Goal: Transaction & Acquisition: Purchase product/service

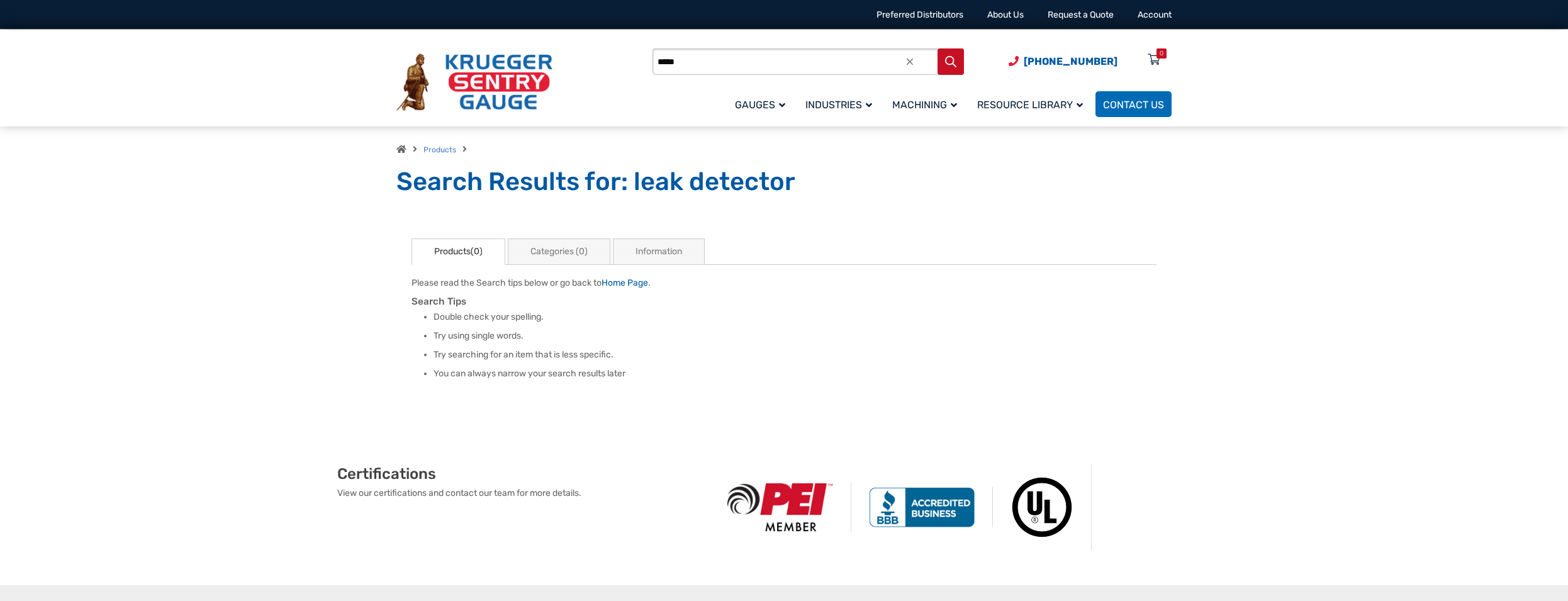
click at [1110, 260] on ul "Products(0) Please read the Search tips below or go back to Home Page . Search …" at bounding box center [784, 315] width 745 height 153
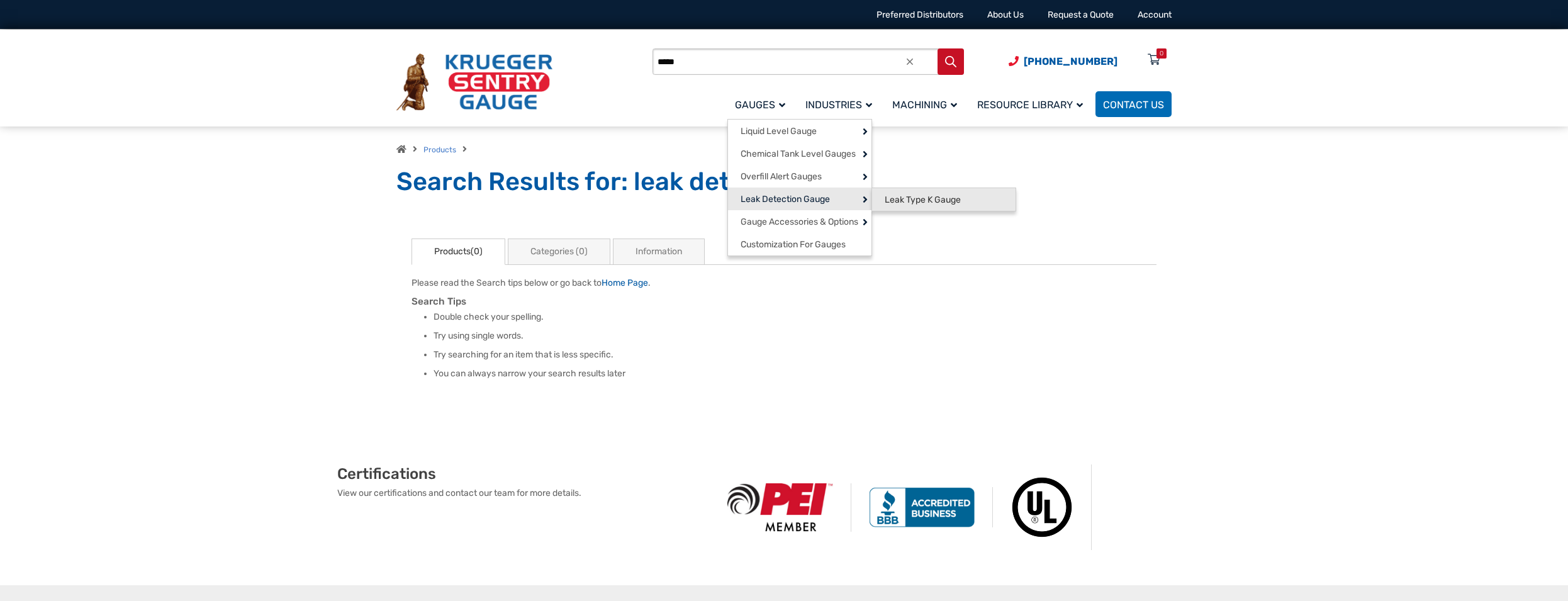
click at [910, 201] on span "Leak Type K Gauge" at bounding box center [923, 200] width 76 height 11
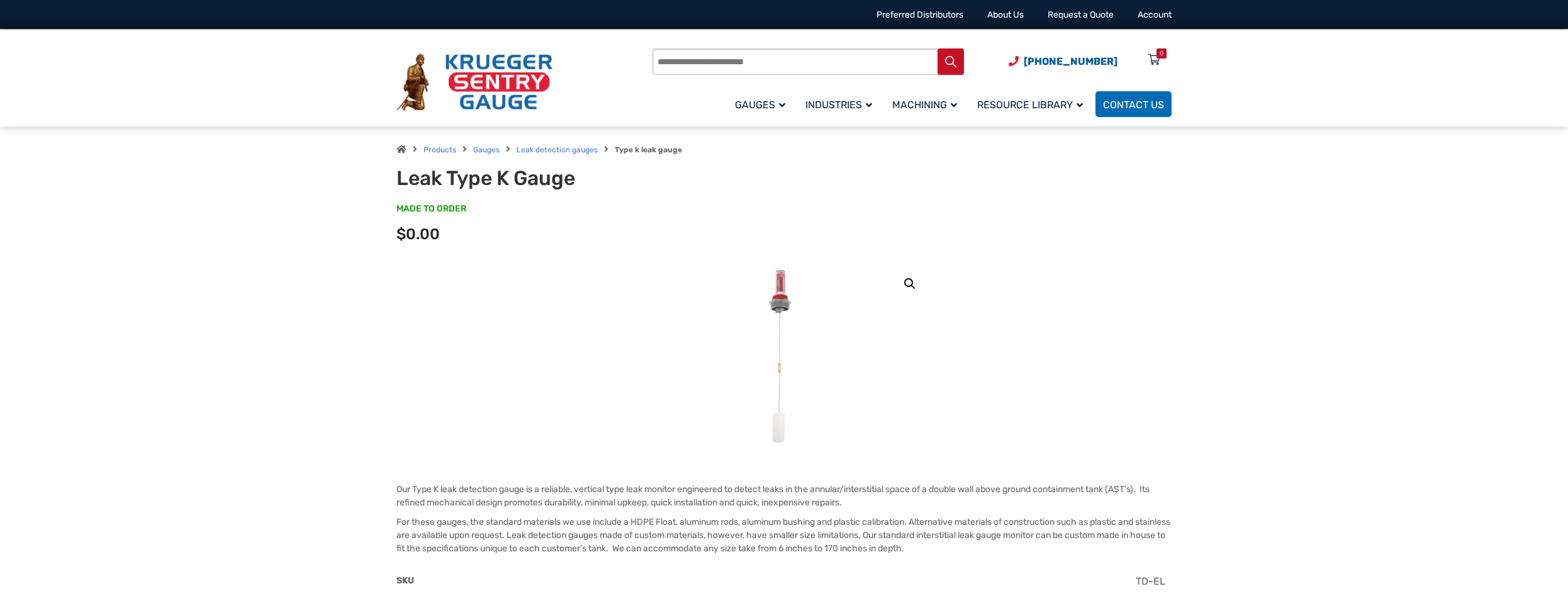
click at [785, 287] on img at bounding box center [784, 357] width 77 height 189
click at [909, 281] on link "🔍" at bounding box center [910, 284] width 23 height 23
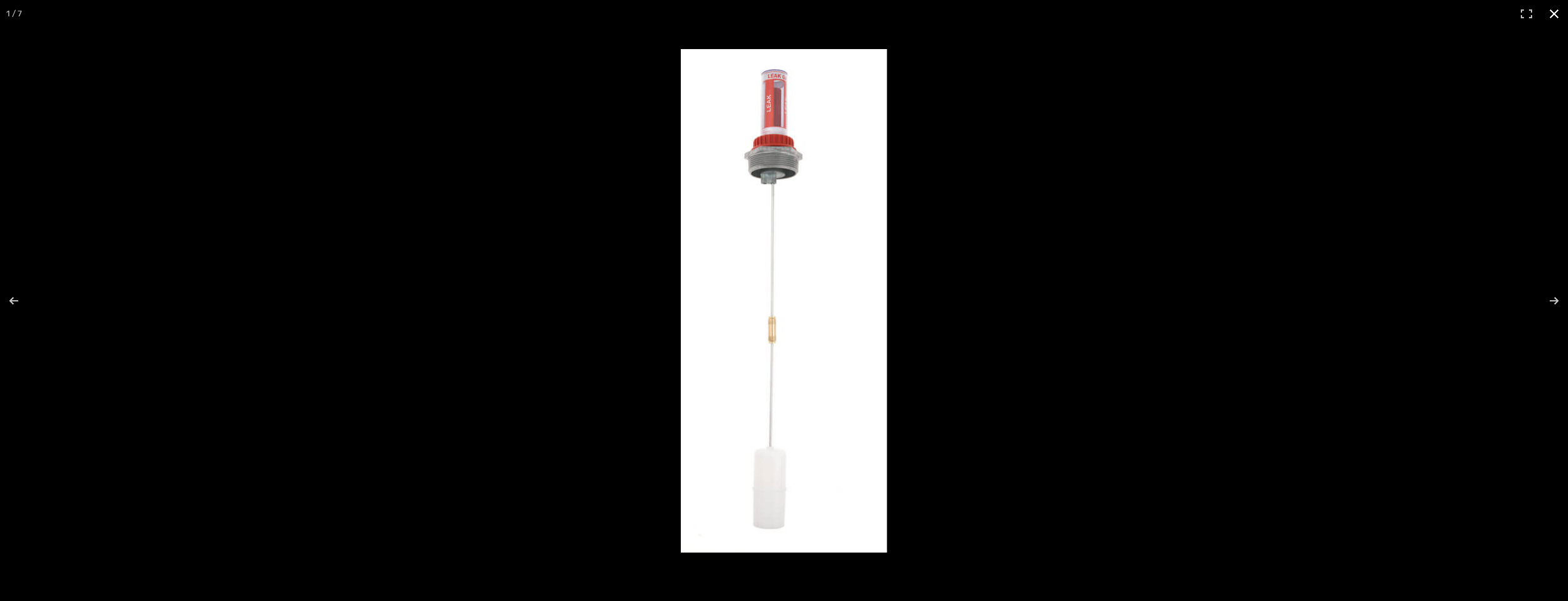
click at [1102, 257] on div at bounding box center [1405, 327] width 1447 height 555
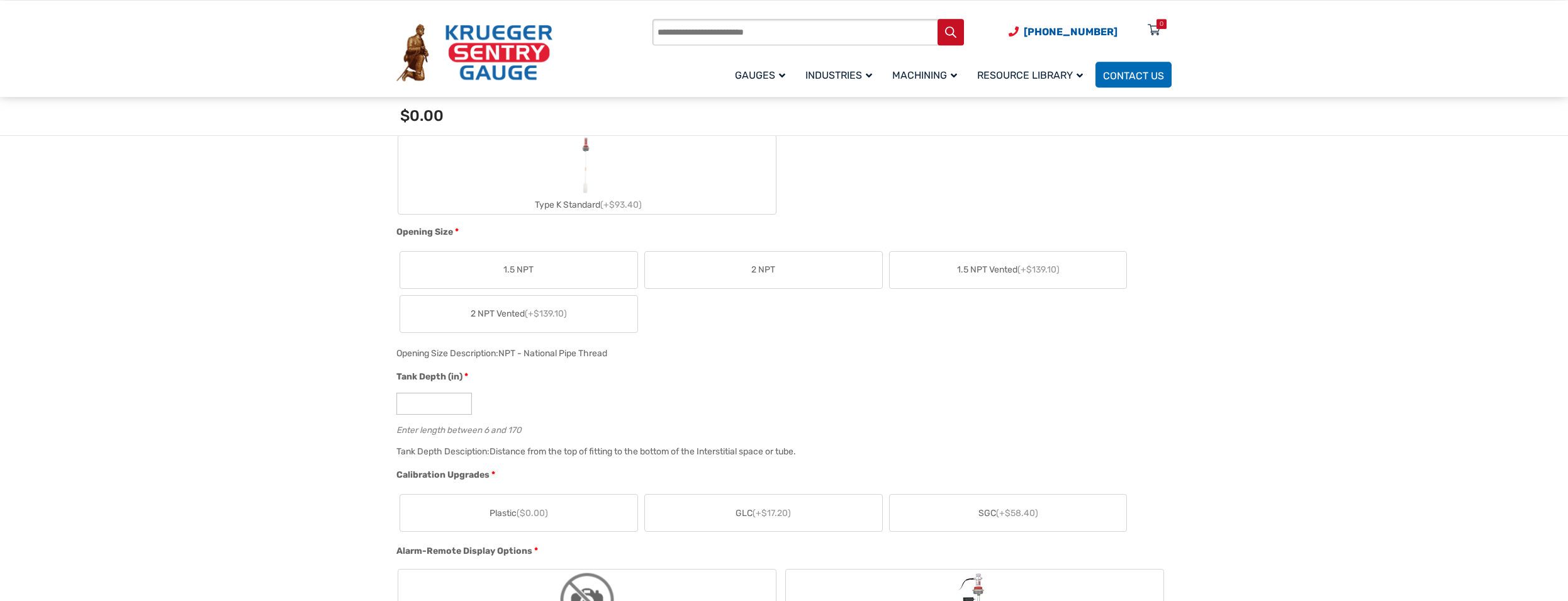
scroll to position [513, 0]
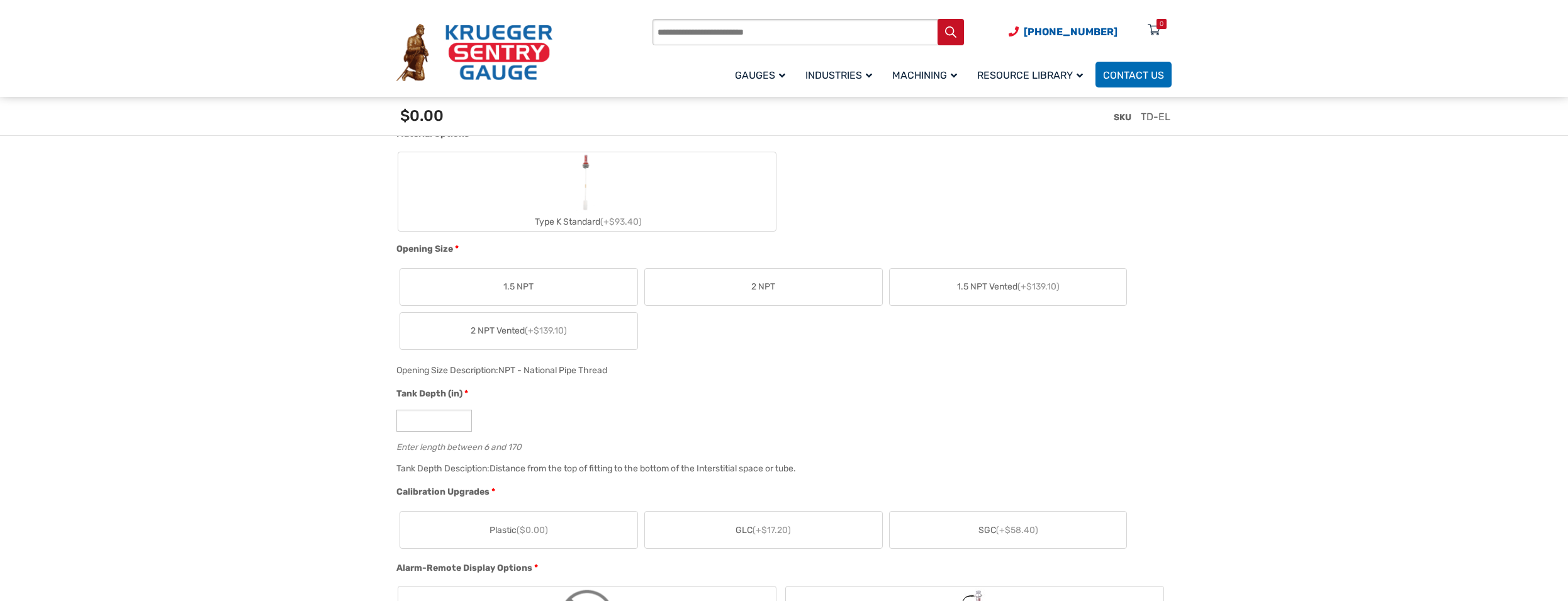
click at [510, 330] on span "2 NPT Vented (+$139.10)" at bounding box center [518, 331] width 97 height 13
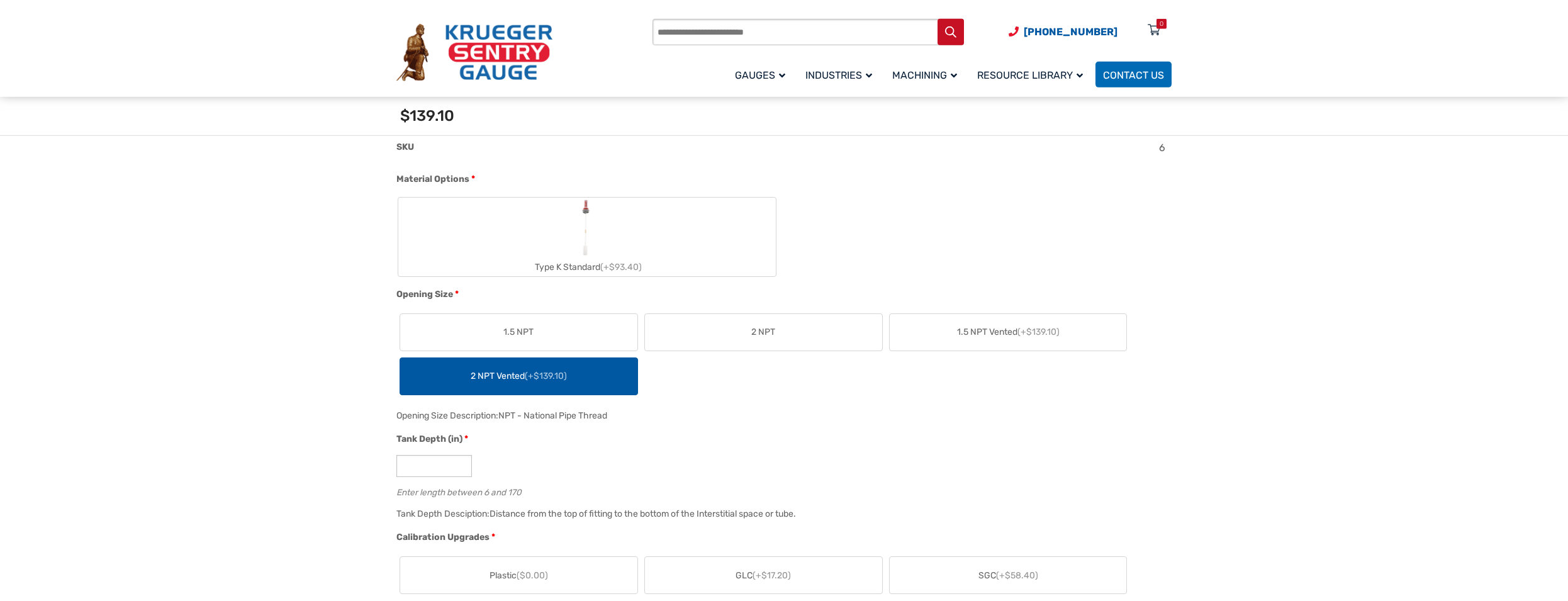
scroll to position [449, 0]
click at [772, 330] on span "2 NPT" at bounding box center [763, 333] width 24 height 13
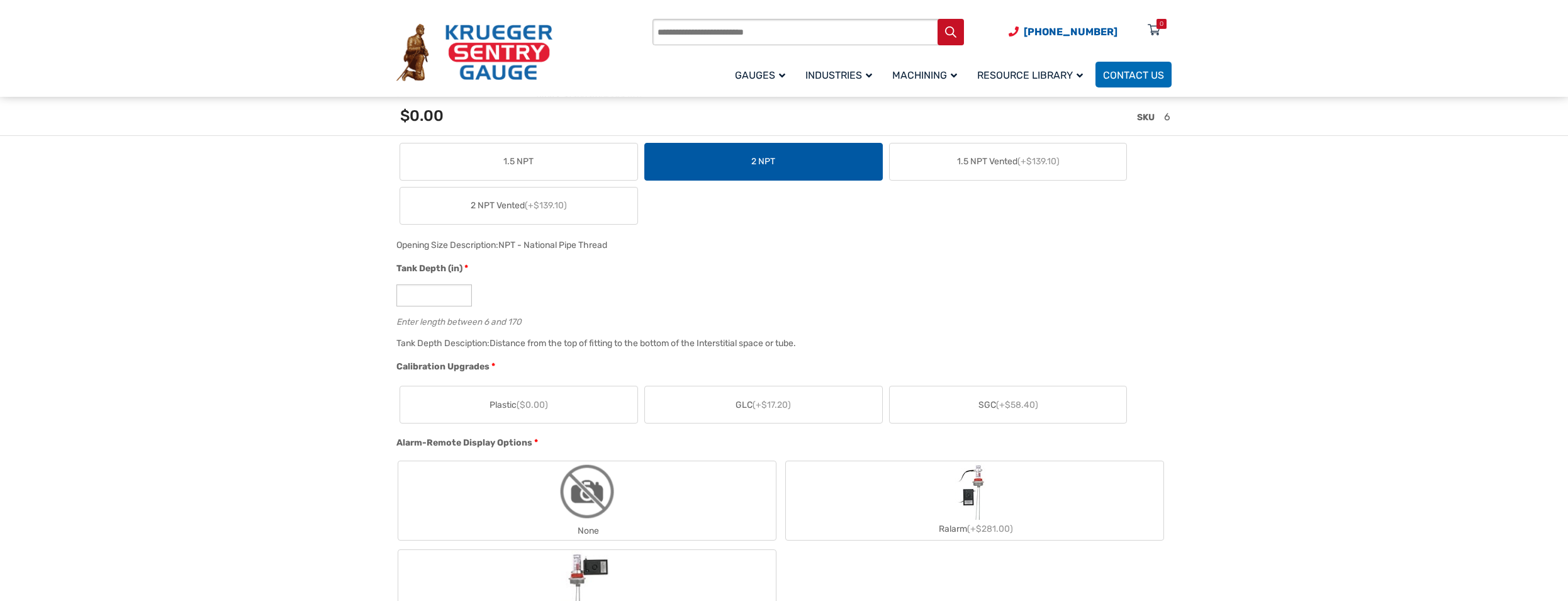
scroll to position [642, 0]
click at [518, 412] on label "Plastic ($0.00)" at bounding box center [518, 401] width 238 height 36
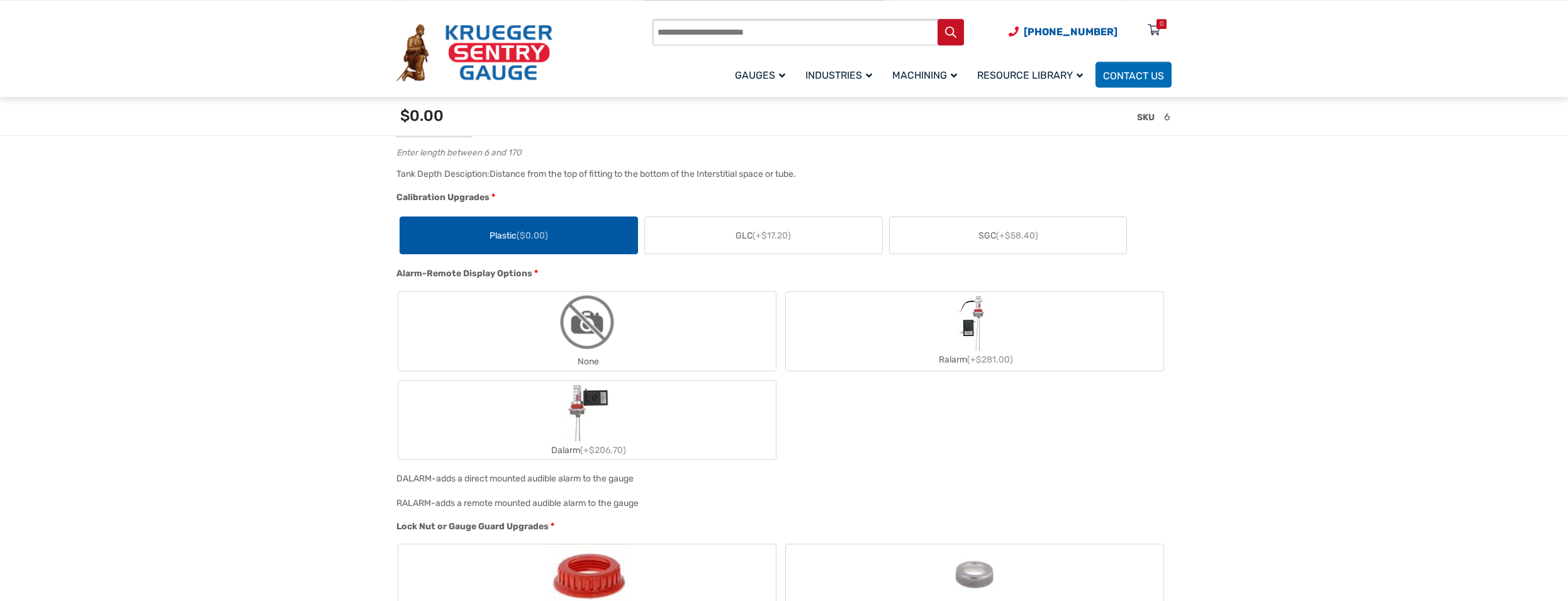
scroll to position [835, 0]
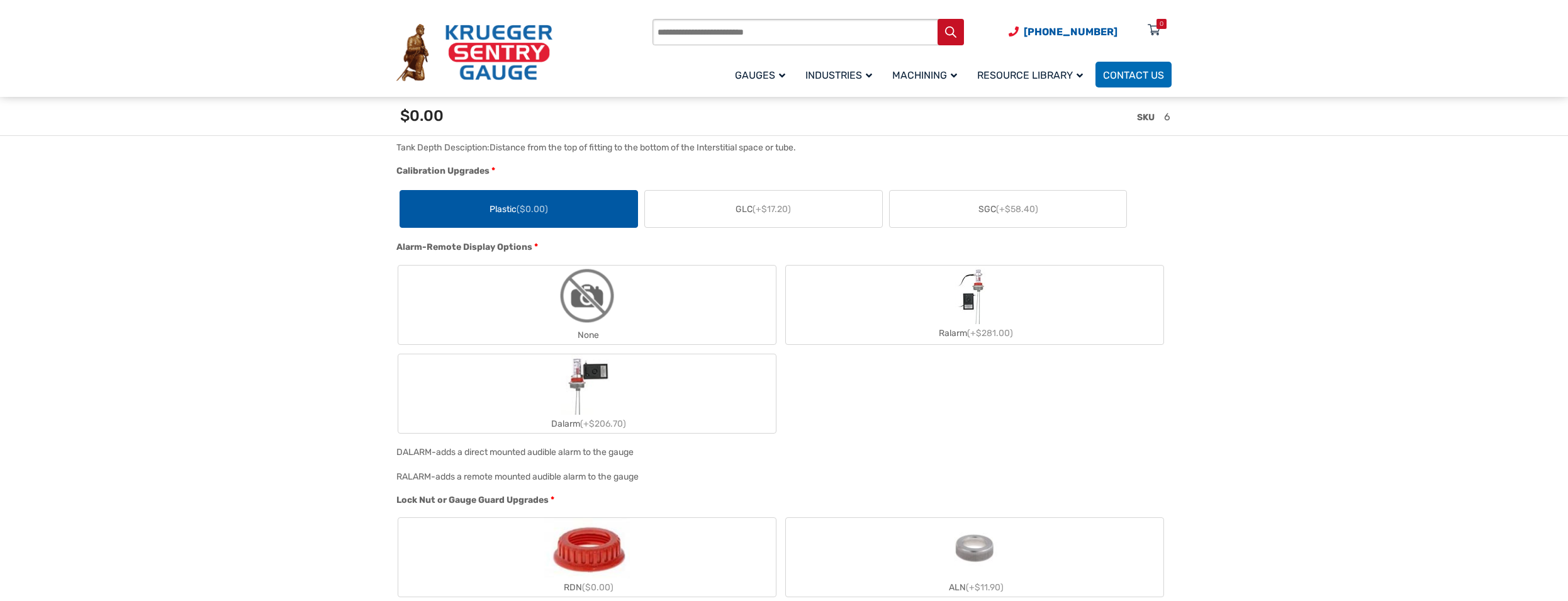
click at [661, 326] on label "None" at bounding box center [587, 304] width 378 height 79
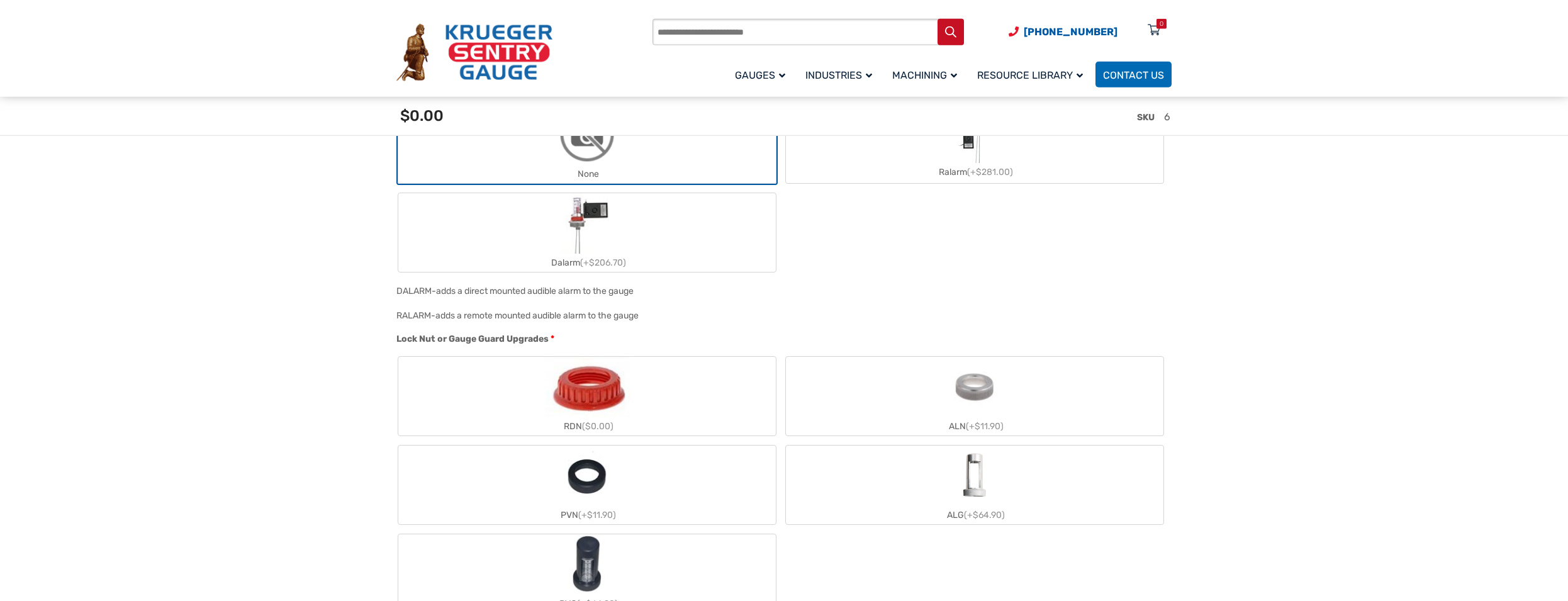
scroll to position [1027, 0]
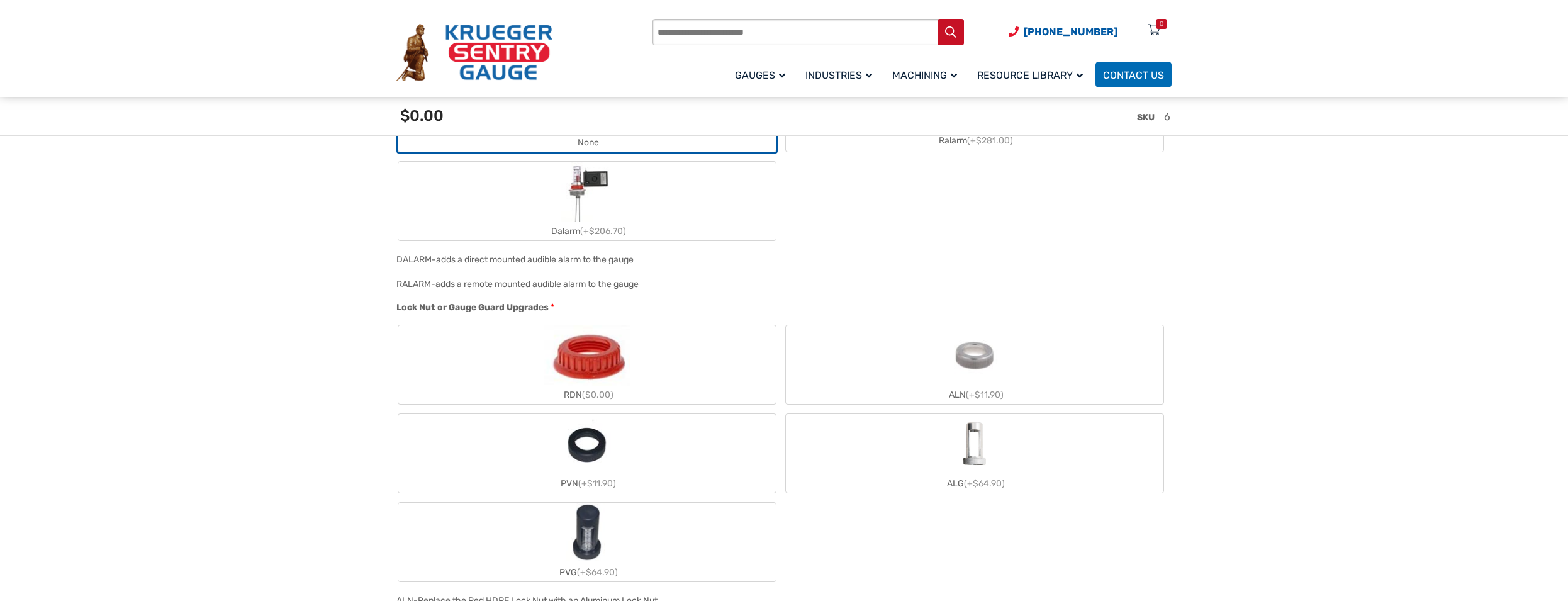
click at [612, 384] on img "RDN" at bounding box center [587, 355] width 86 height 60
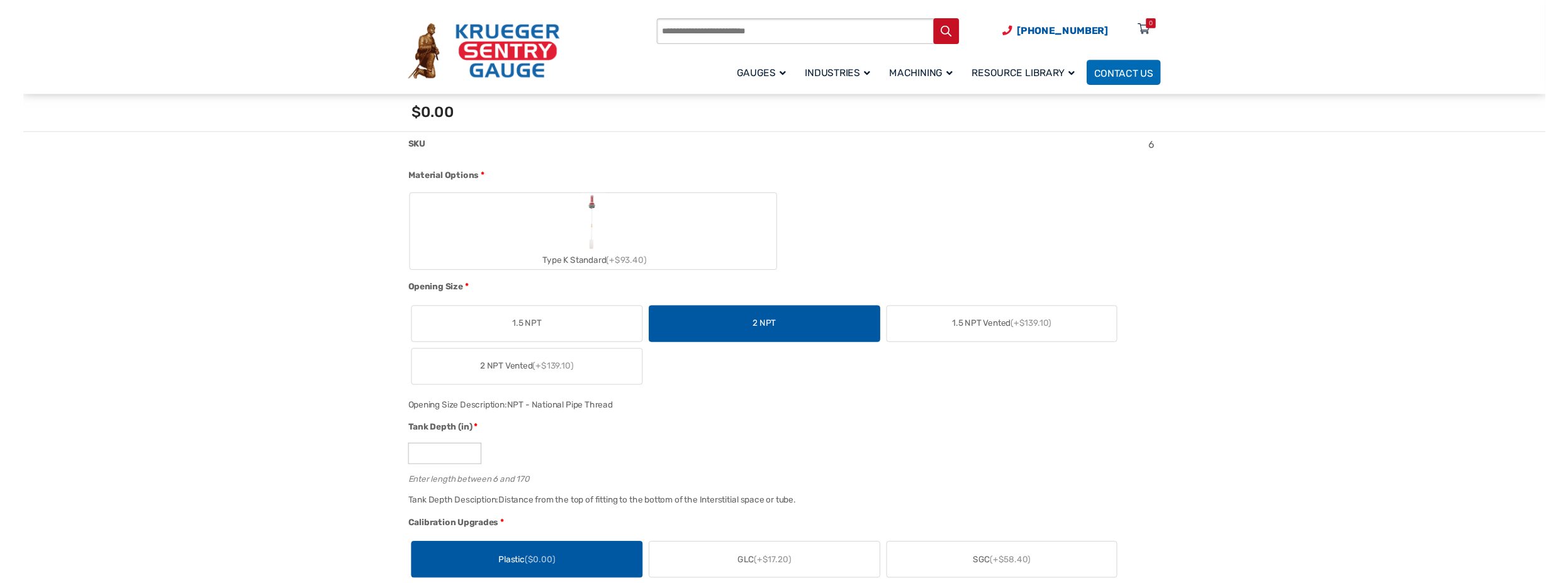
scroll to position [192, 0]
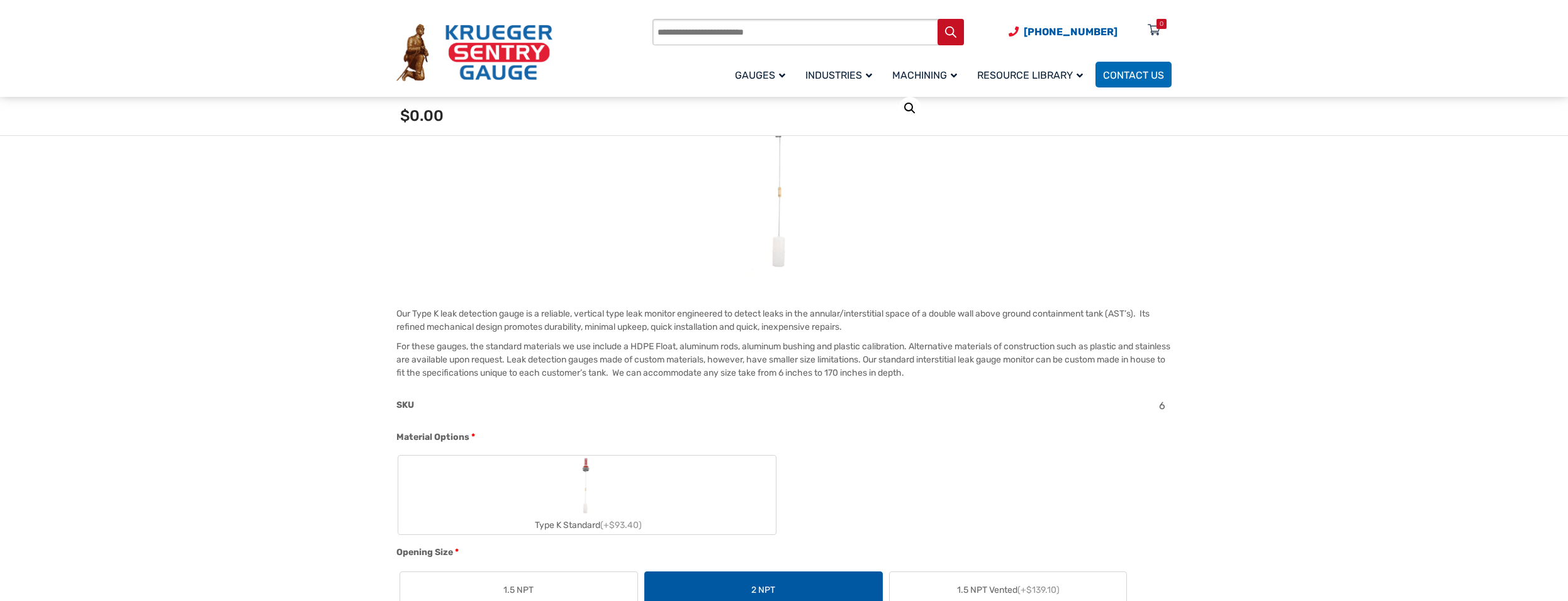
click at [598, 500] on img "Type K Standard" at bounding box center [586, 486] width 24 height 60
